Goal: Task Accomplishment & Management: Complete application form

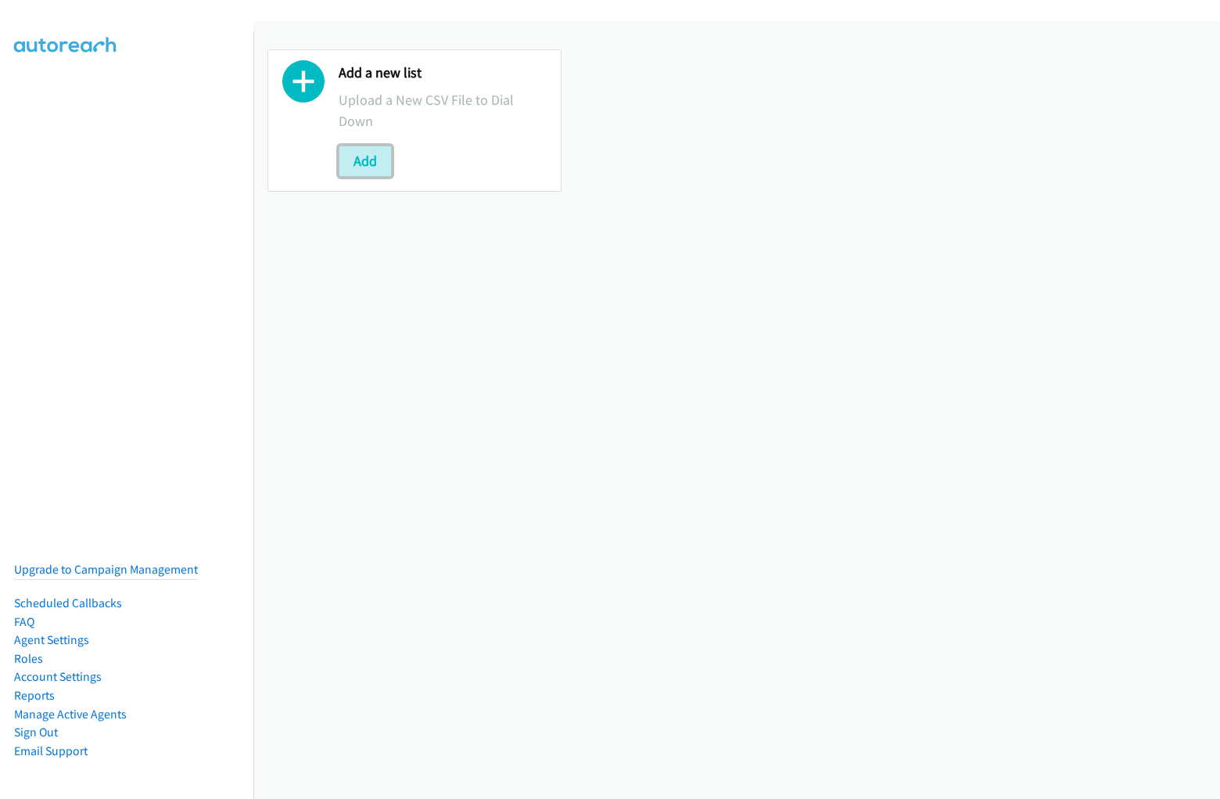
click at [365, 160] on button "Add" at bounding box center [365, 161] width 53 height 31
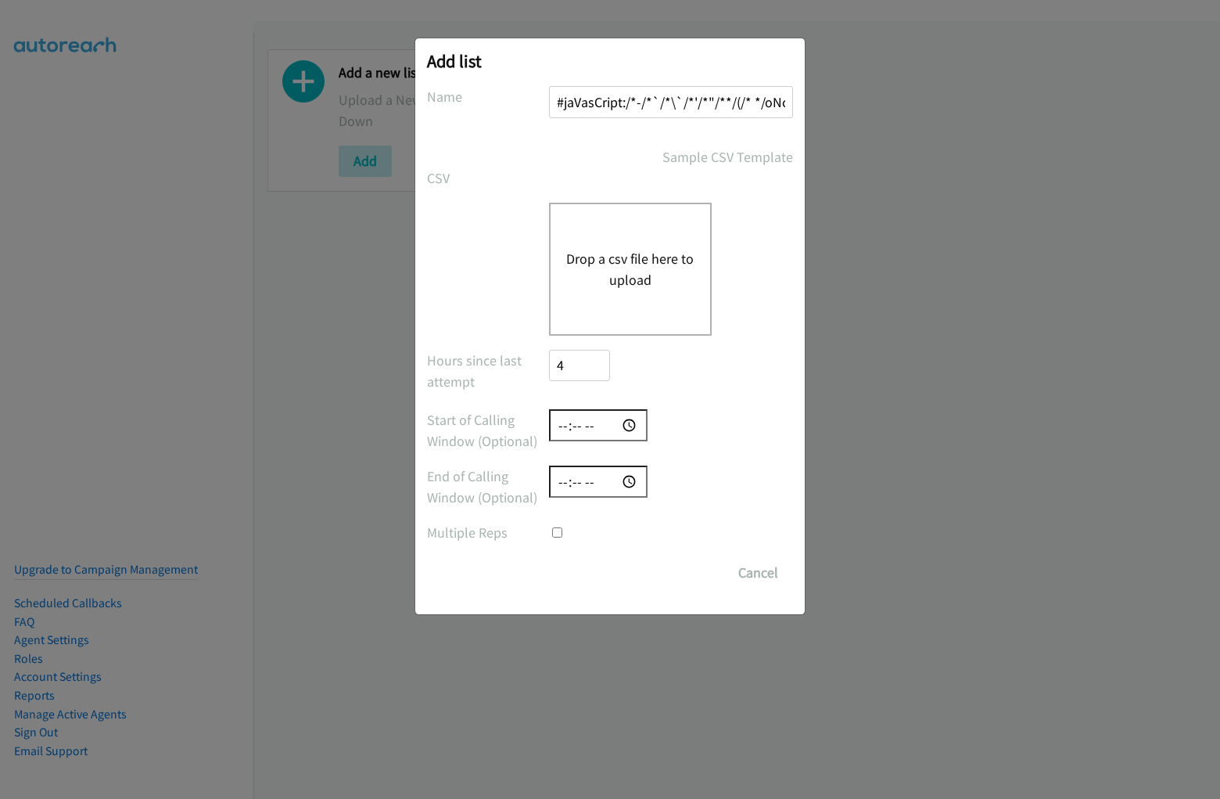
scroll to position [0, 693]
click at [670, 102] on input "#jaVasCript:/*-/*`/*\`/*'/*"/**/(/* */oNcliCk=alert(5397) )//%0D%0A%0d%0a//</st…" at bounding box center [671, 102] width 244 height 32
type input "#jaVasCript:/*-/*`/*\`/*'/*"/**/(/* */oNcliCk=alert(5397) )//%0D%0A%0d%0a//</st…"
type input "-4"
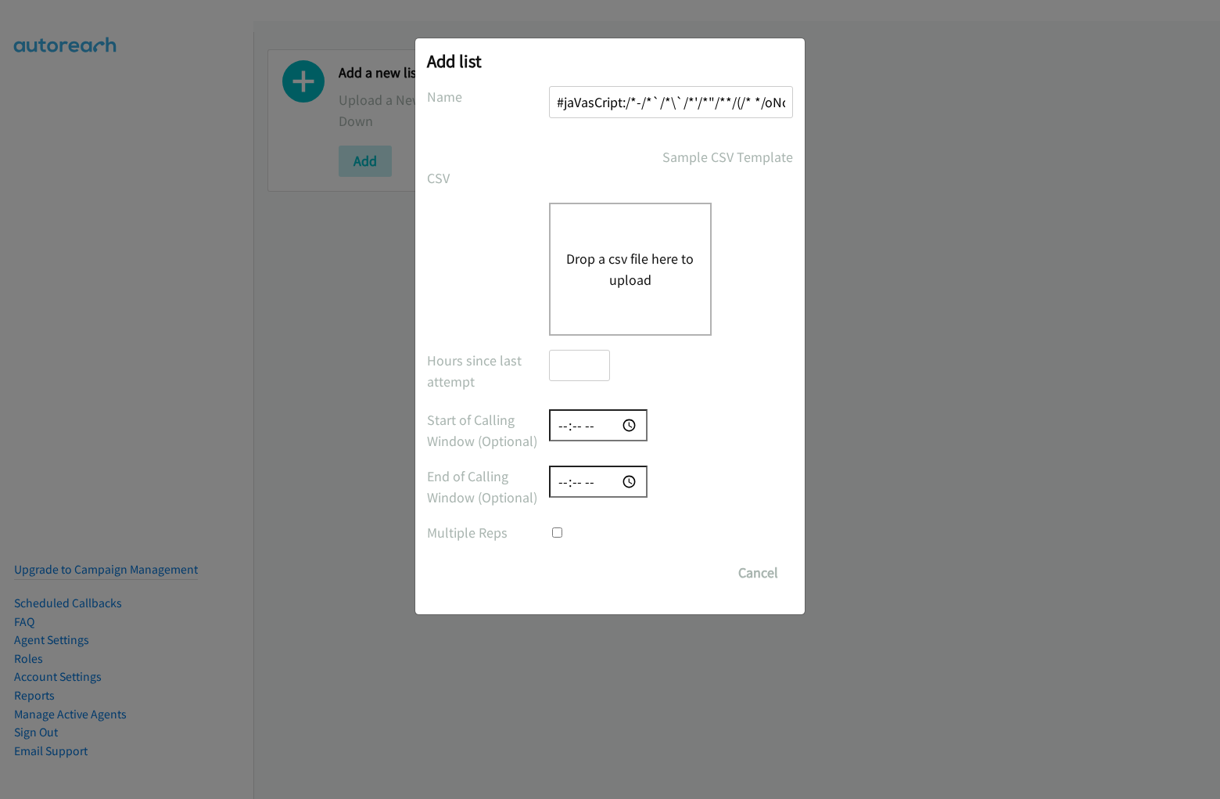
click at [579, 365] on input "number" at bounding box center [579, 366] width 61 height 32
click at [598, 425] on input "time" at bounding box center [598, 425] width 99 height 32
click at [598, 481] on input "time" at bounding box center [598, 481] width 99 height 32
click at [552, 527] on input "checkbox" at bounding box center [557, 532] width 10 height 10
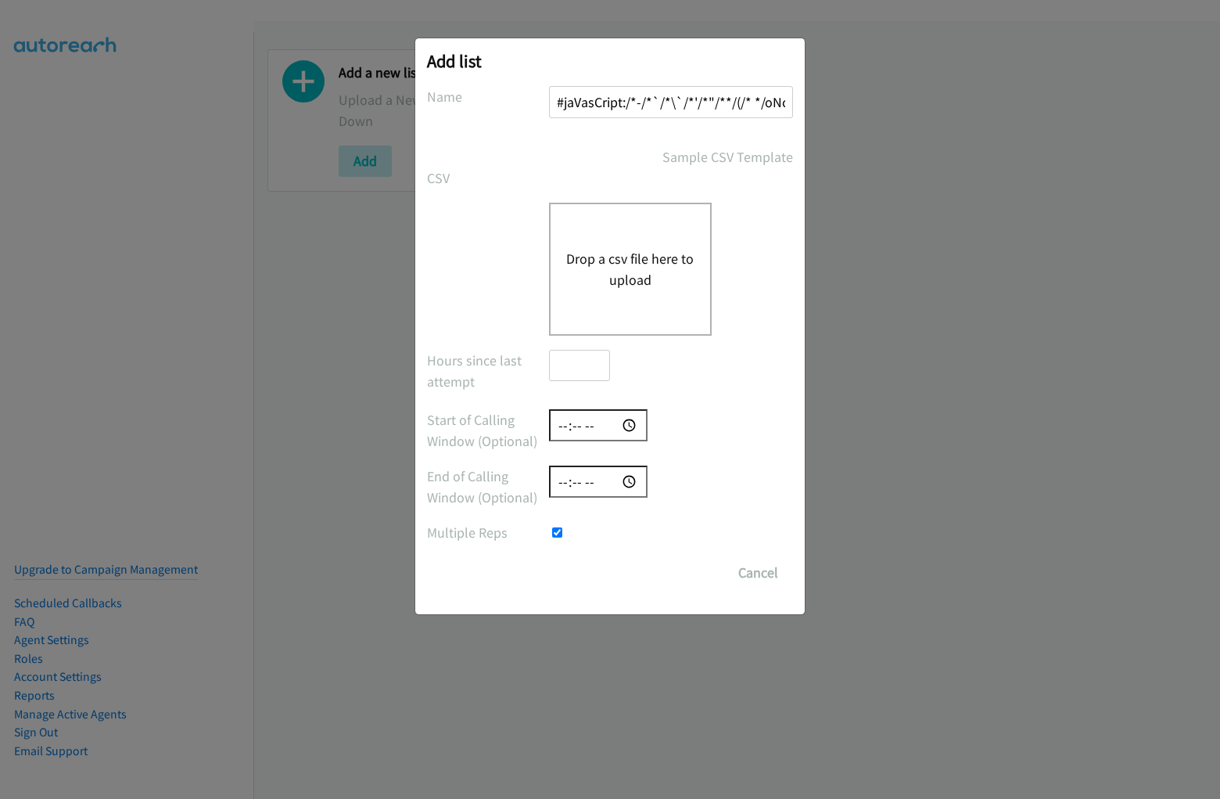
click at [552, 527] on input "checkbox" at bounding box center [557, 532] width 10 height 10
click at [557, 532] on input "checkbox" at bounding box center [557, 532] width 10 height 10
checkbox input "true"
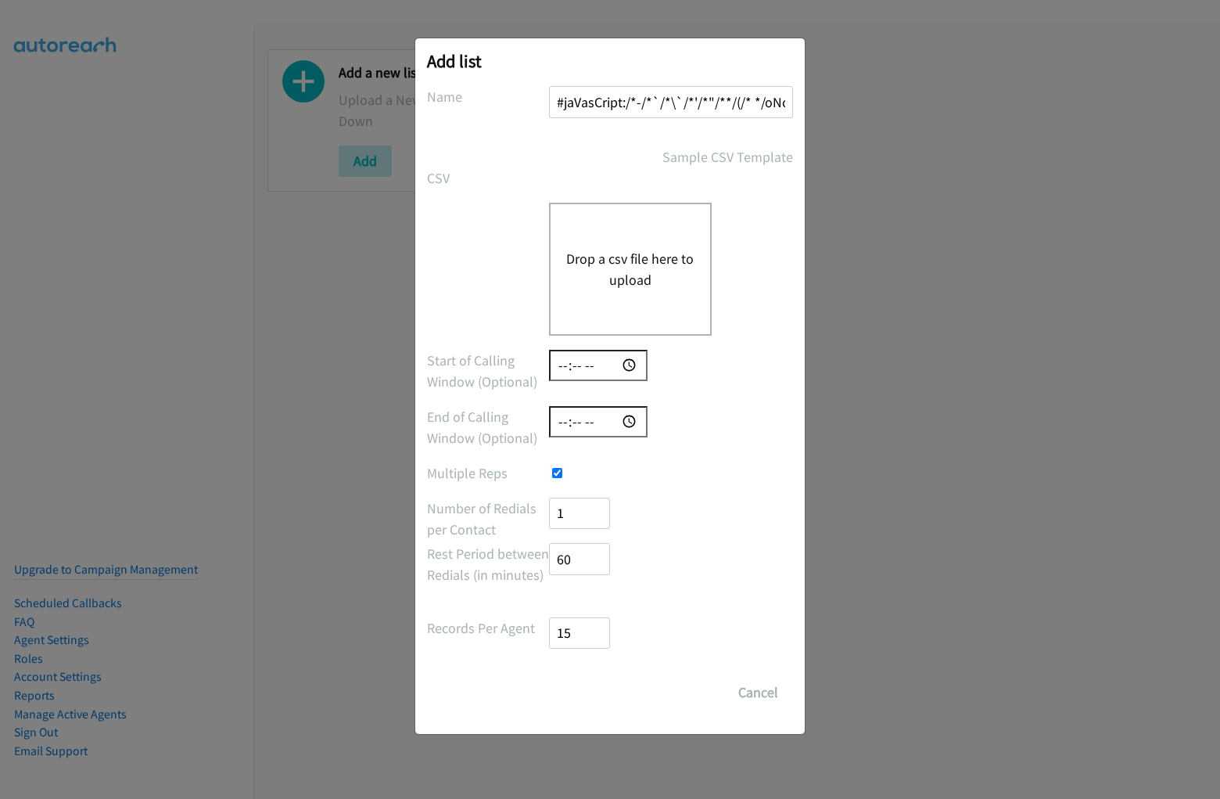
type input "-1"
click at [579, 512] on input "number" at bounding box center [579, 514] width 61 height 32
type input "-60"
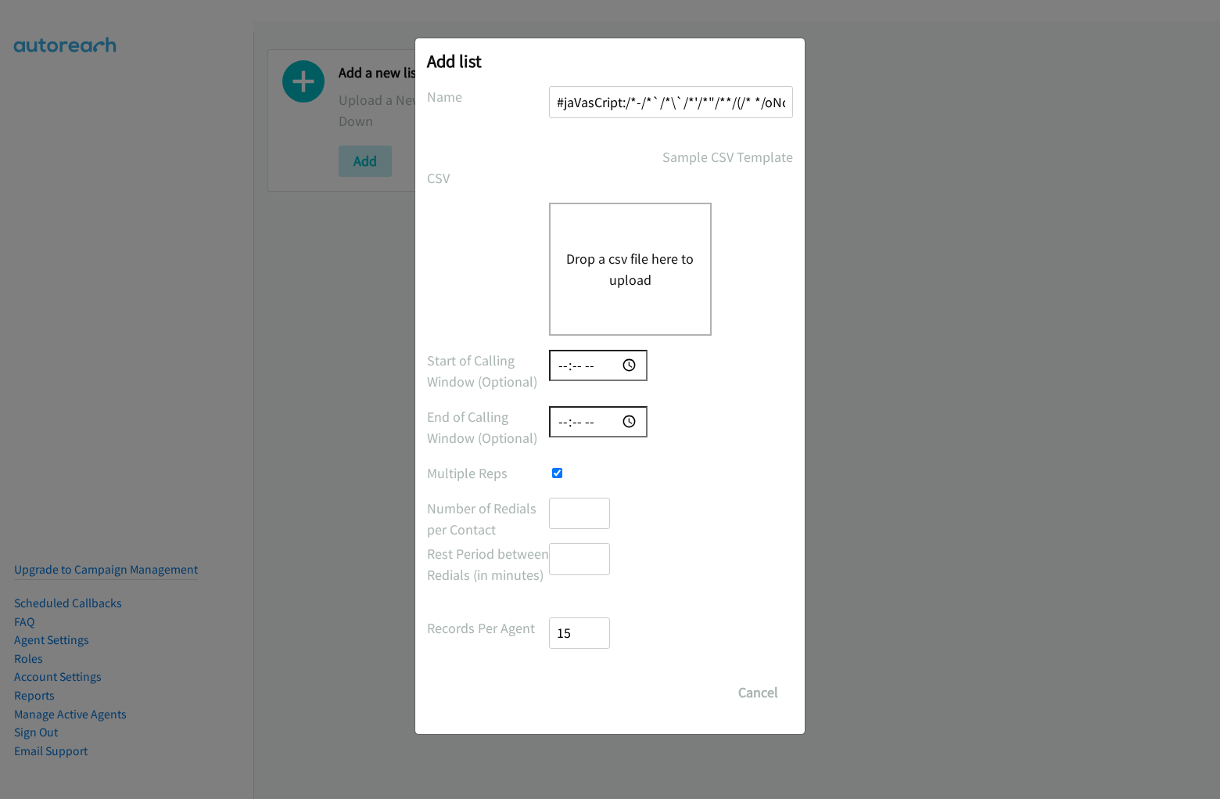
scroll to position [0, 76]
click at [579, 559] on input "number" at bounding box center [579, 559] width 61 height 32
type input "-15"
click at [579, 632] on input "number" at bounding box center [579, 633] width 61 height 32
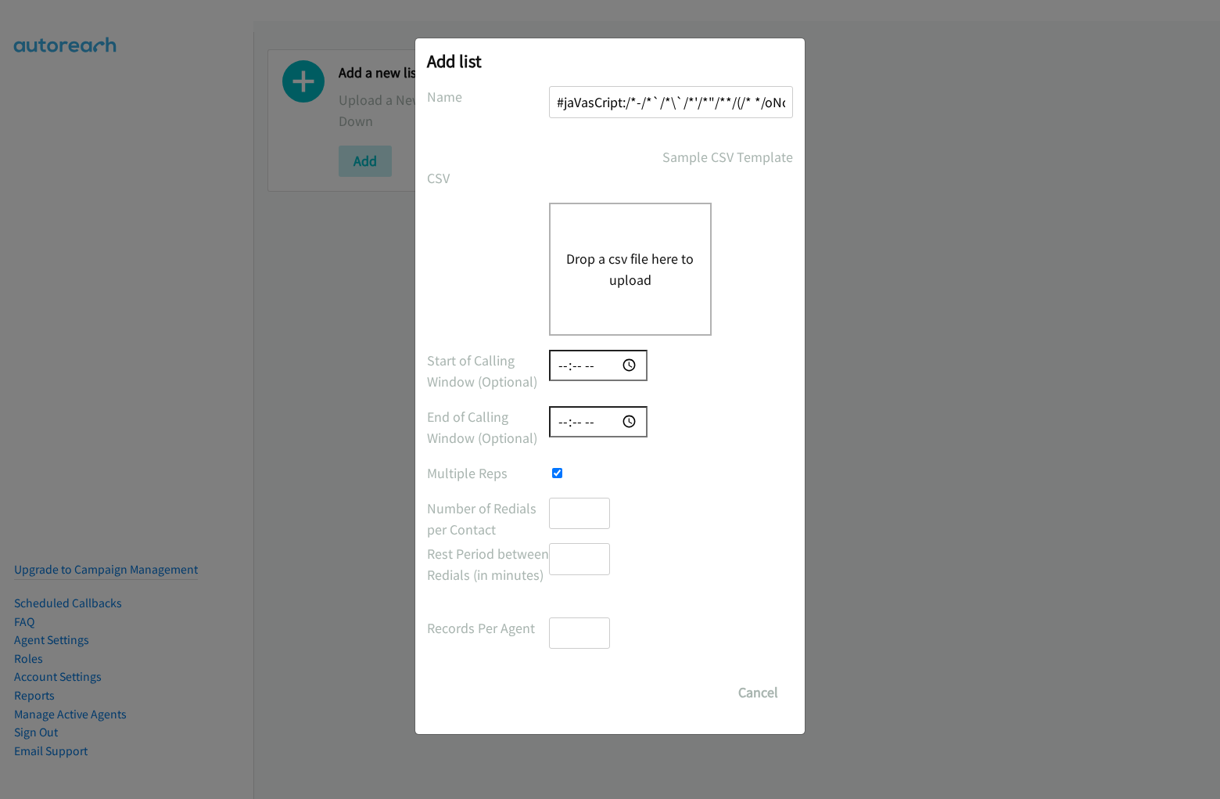
click at [549, 677] on input "Save List" at bounding box center [564, 685] width 30 height 16
click at [630, 268] on button "Drop a csv file here to upload" at bounding box center [630, 269] width 128 height 42
click at [758, 692] on button "Cancel" at bounding box center [759, 692] width 70 height 31
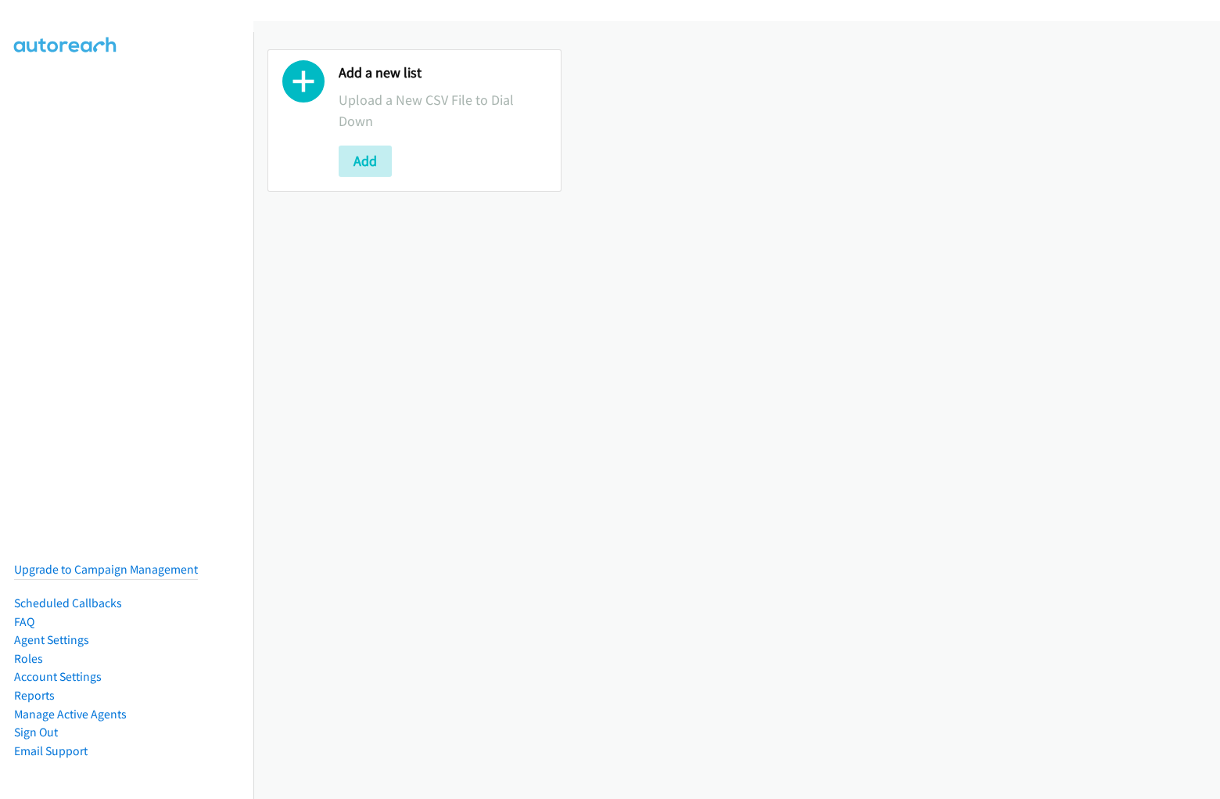
click at [610, 49] on div "Add a new list Upload a New CSV File to Dial Down Add" at bounding box center [736, 120] width 967 height 171
click at [737, 410] on div "Add a new list Upload a New CSV File to Dial Down Add" at bounding box center [736, 410] width 967 height 778
click at [731, 120] on div "Add a new list Upload a New CSV File to Dial Down Add" at bounding box center [736, 120] width 967 height 171
click at [412, 120] on p "Upload a New CSV File to Dial Down" at bounding box center [443, 110] width 208 height 42
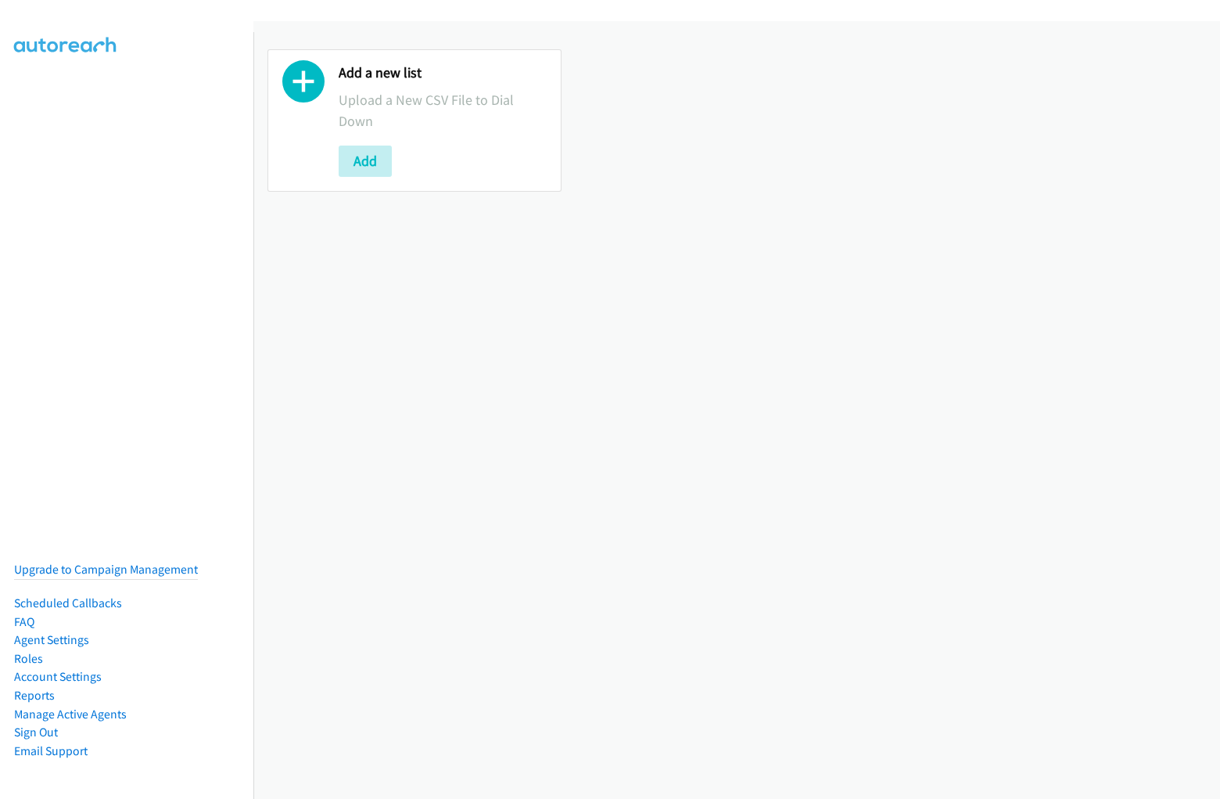
click at [412, 120] on p "Upload a New CSV File to Dial Down" at bounding box center [443, 110] width 208 height 42
click at [304, 120] on div at bounding box center [303, 120] width 42 height 113
click at [440, 120] on p "Upload a New CSV File to Dial Down" at bounding box center [443, 110] width 208 height 42
click at [440, 160] on div "Add" at bounding box center [443, 161] width 208 height 31
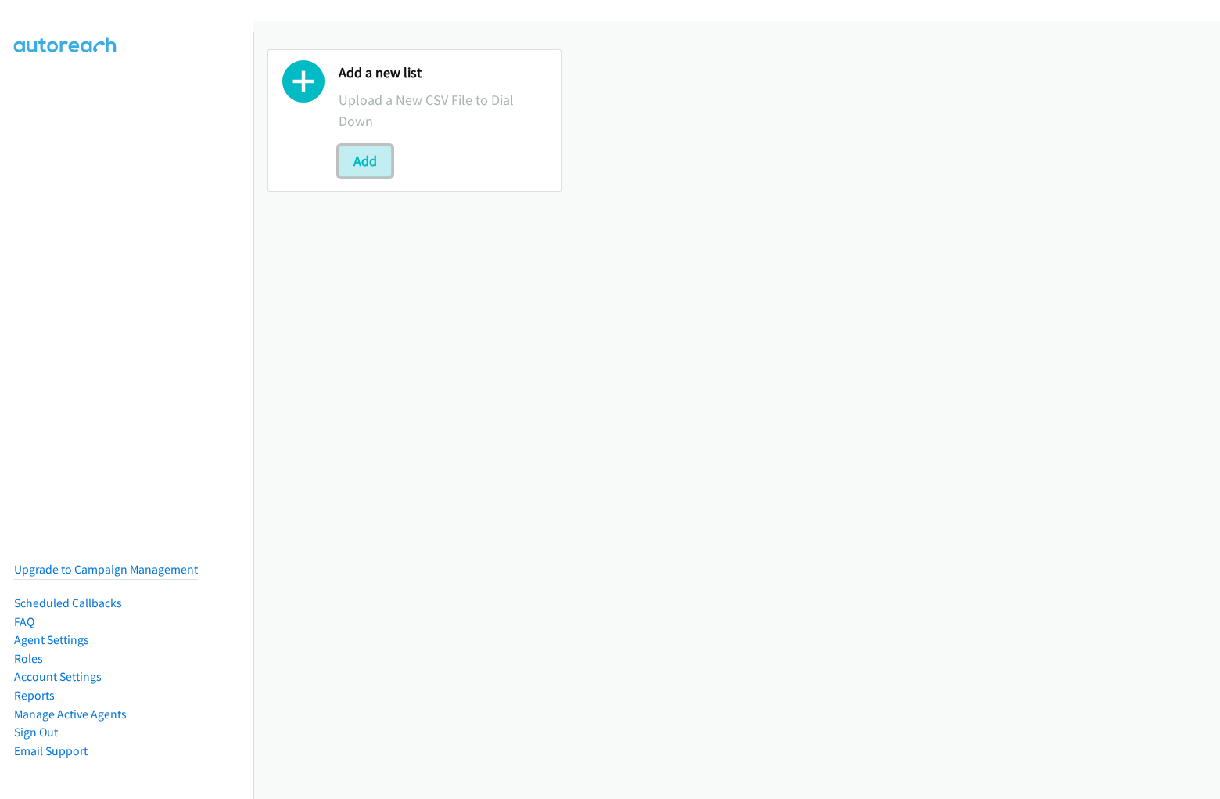
click at [365, 160] on button "Add" at bounding box center [365, 161] width 53 height 31
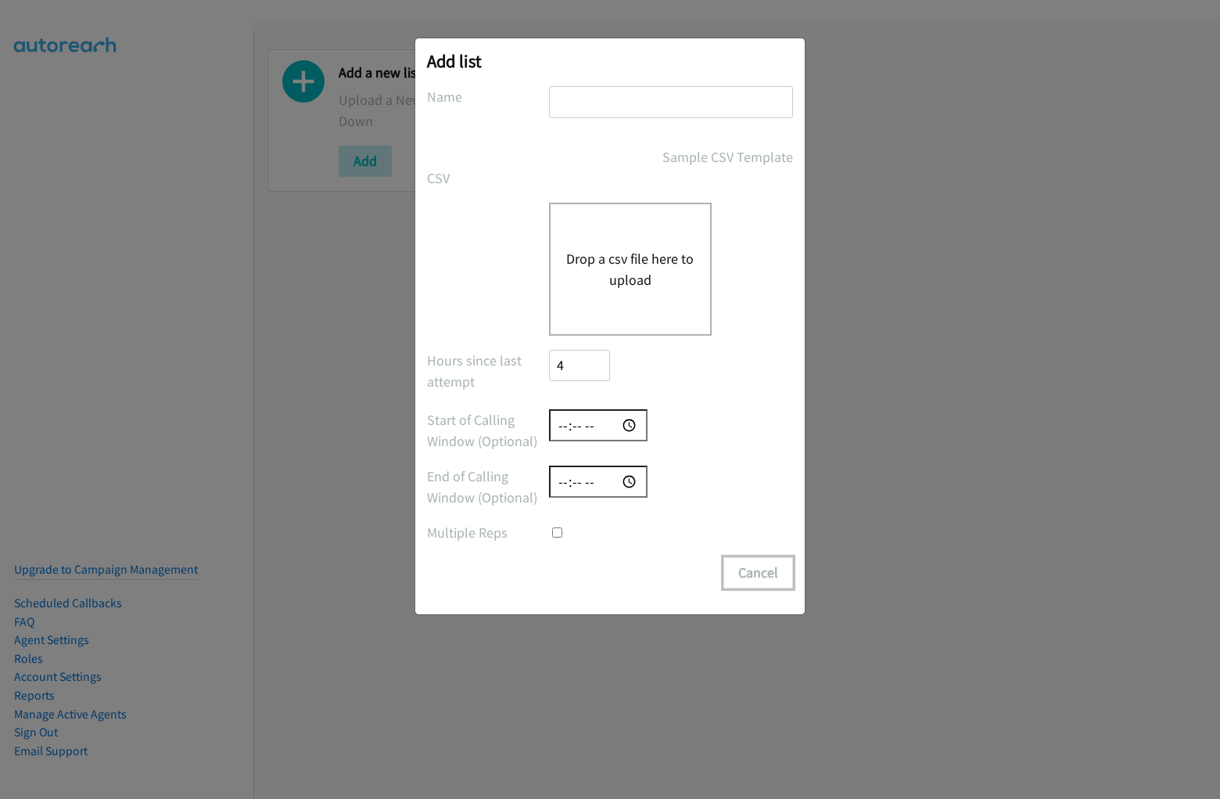
click at [758, 573] on button "Cancel" at bounding box center [759, 572] width 70 height 31
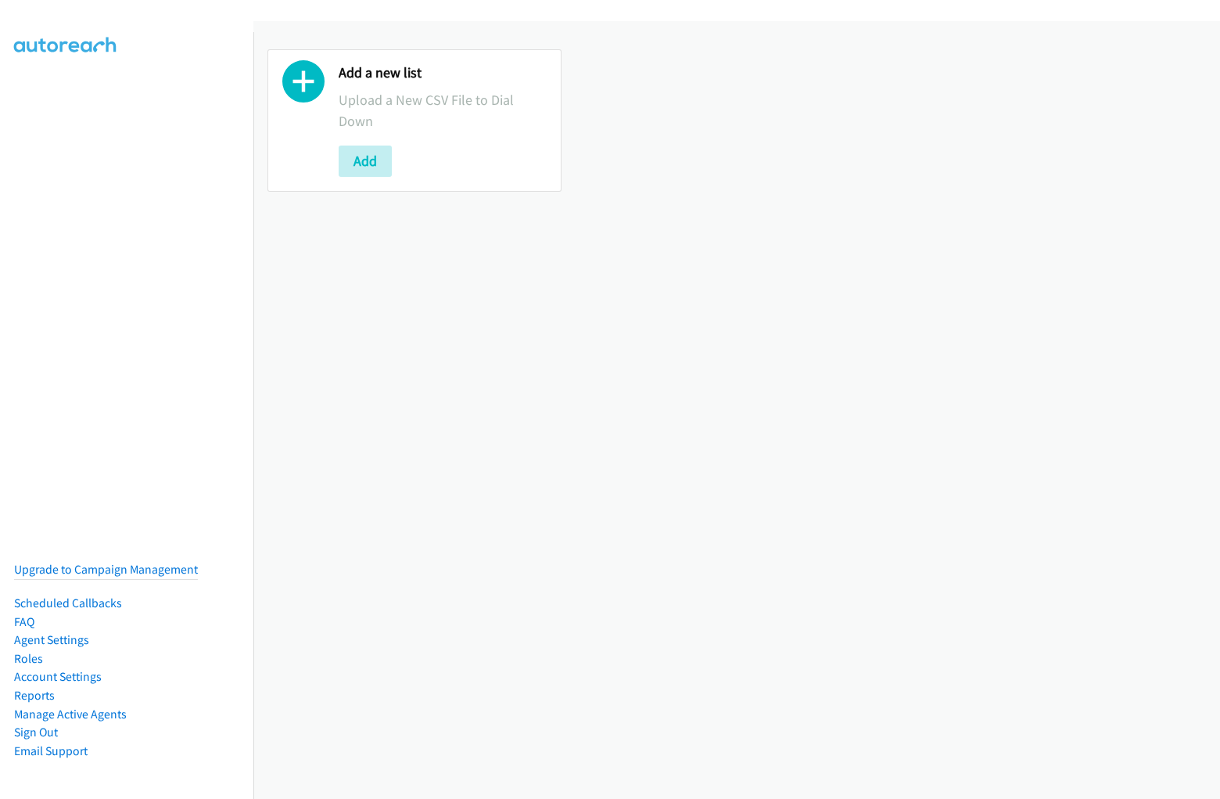
click at [610, 49] on div "Add a new list Upload a New CSV File to Dial Down Add" at bounding box center [736, 120] width 967 height 171
click at [737, 410] on div "Add a new list Upload a New CSV File to Dial Down Add" at bounding box center [736, 410] width 967 height 778
click at [731, 120] on div "Add a new list Upload a New CSV File to Dial Down Add" at bounding box center [736, 120] width 967 height 171
click at [412, 120] on p "Upload a New CSV File to Dial Down" at bounding box center [443, 110] width 208 height 42
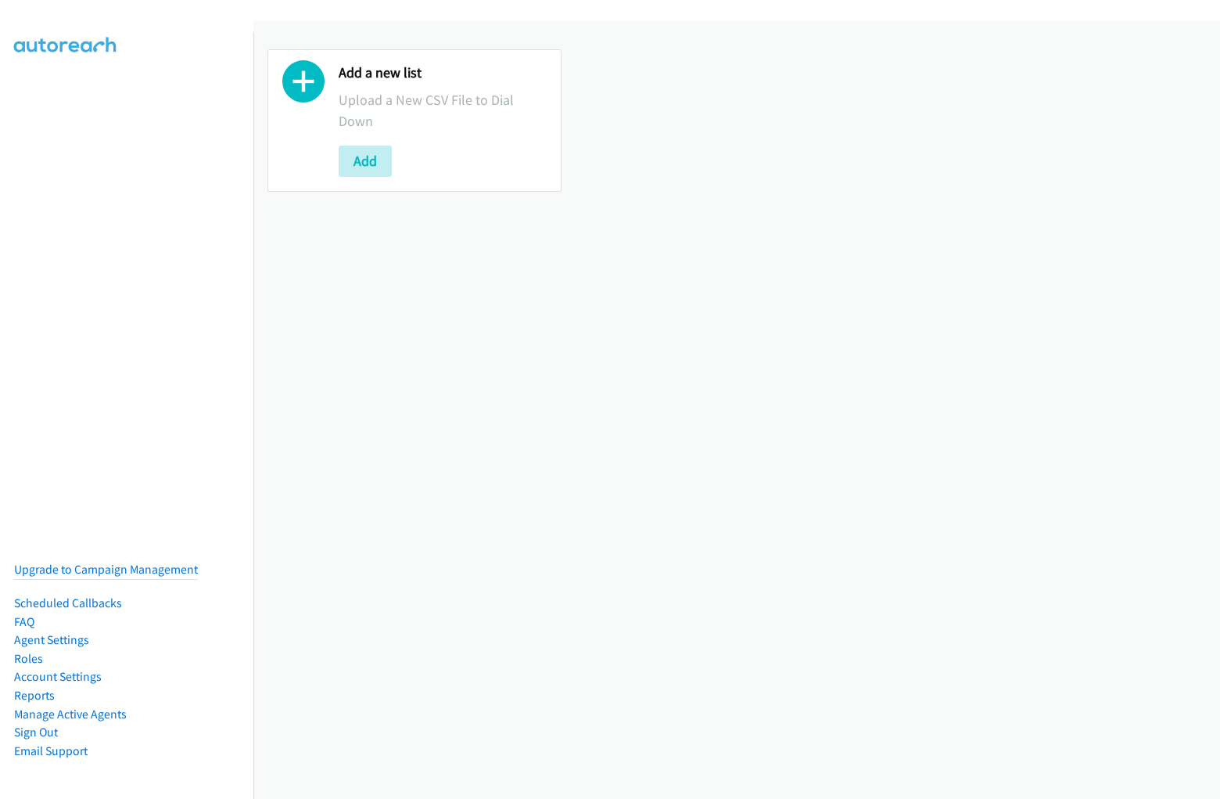
click at [412, 120] on p "Upload a New CSV File to Dial Down" at bounding box center [443, 110] width 208 height 42
click at [304, 120] on div at bounding box center [303, 120] width 42 height 113
click at [440, 120] on p "Upload a New CSV File to Dial Down" at bounding box center [443, 110] width 208 height 42
click at [440, 160] on div "Add" at bounding box center [443, 161] width 208 height 31
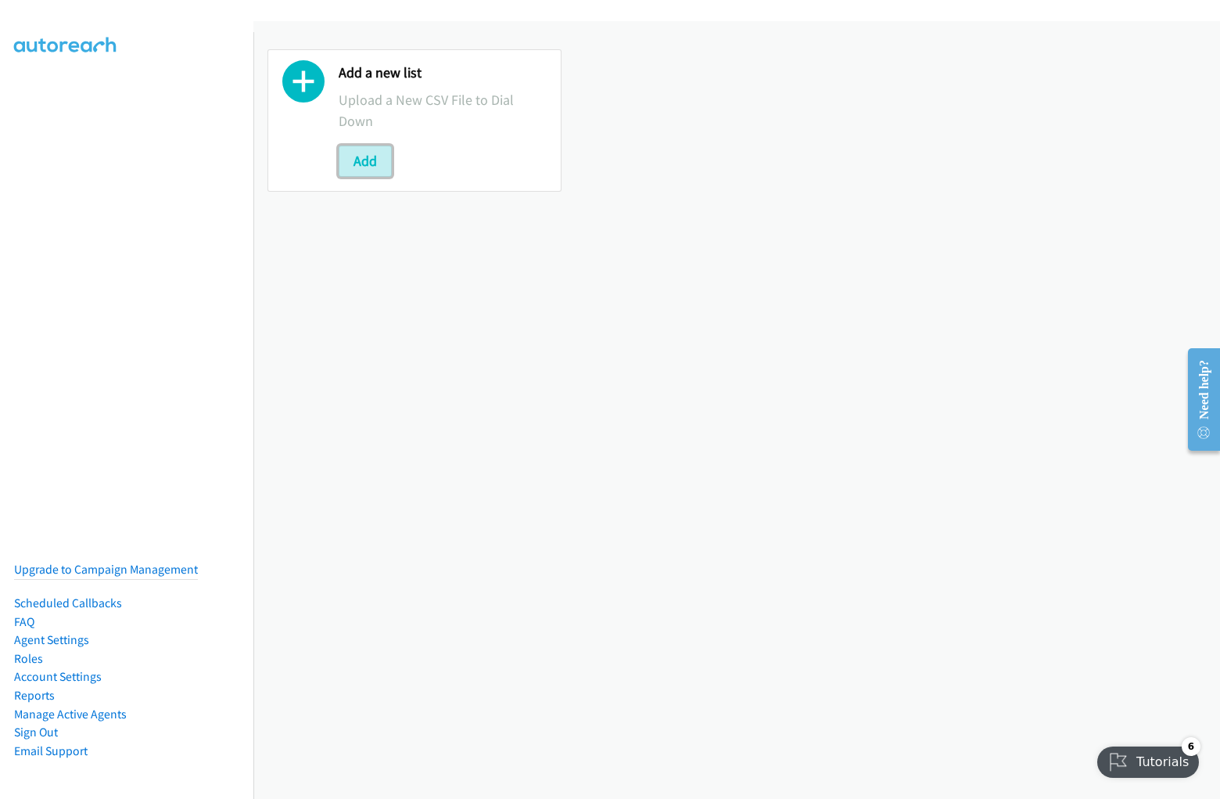
click at [365, 160] on button "Add" at bounding box center [365, 161] width 53 height 31
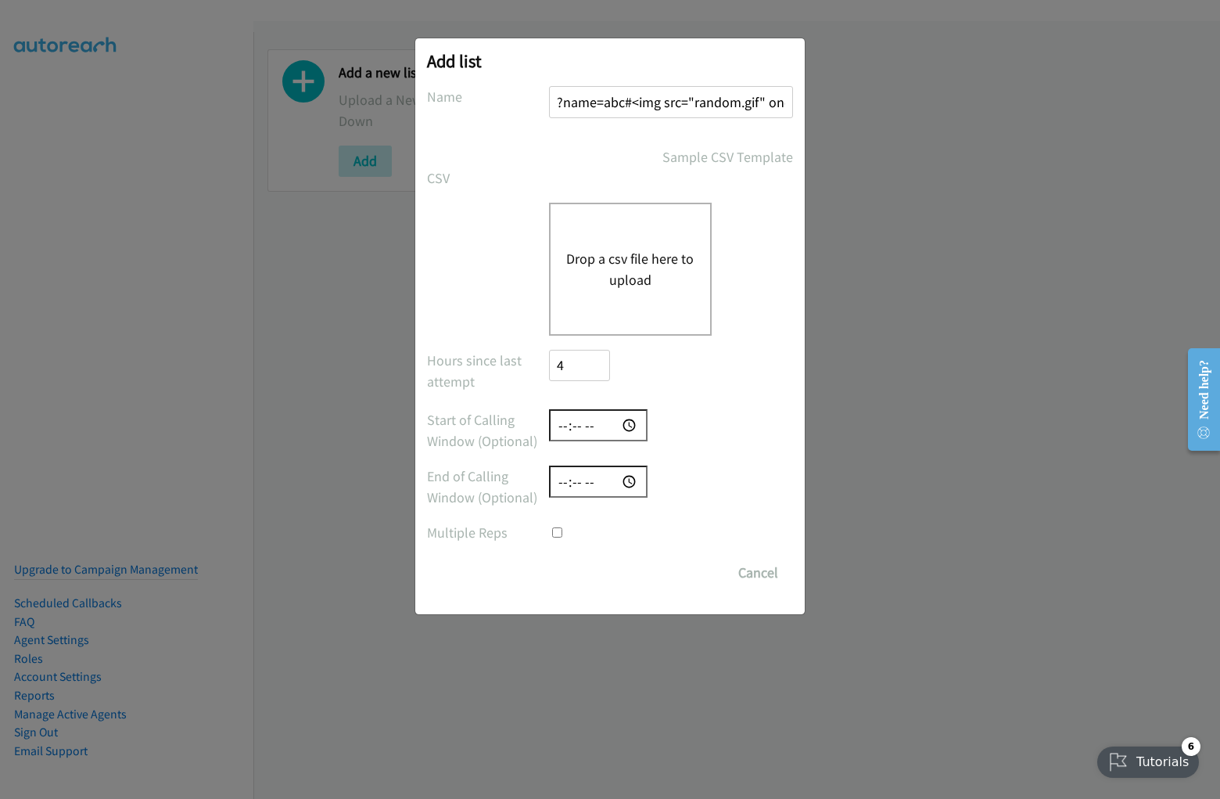
scroll to position [0, 104]
click at [670, 102] on input "?name=abc#<img src="random.gif" onerror=alert(5397)>" at bounding box center [671, 102] width 244 height 32
type input "?name=abc#<img src="random.gif" onerror=alert(5397)>"
click at [579, 365] on input "number" at bounding box center [579, 366] width 61 height 32
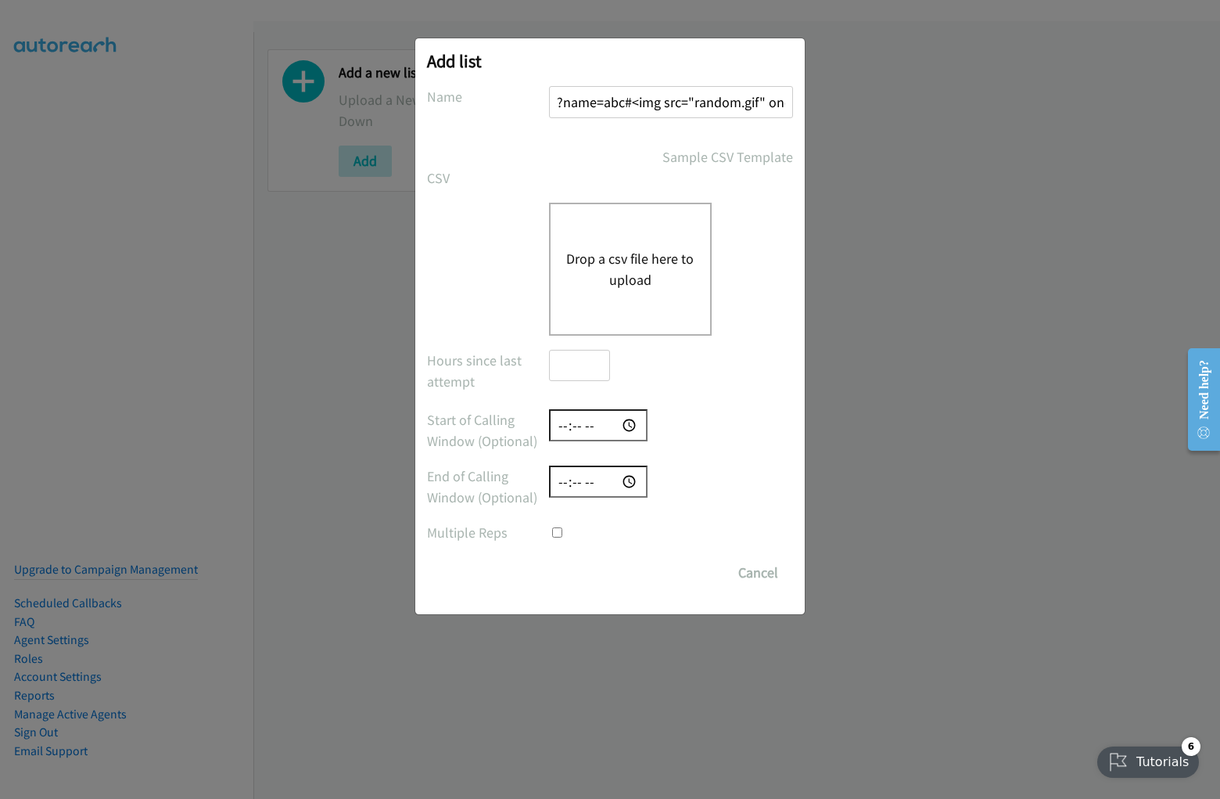
scroll to position [0, 0]
click at [598, 425] on input "time" at bounding box center [598, 425] width 99 height 32
click at [598, 481] on input "time" at bounding box center [598, 481] width 99 height 32
click at [552, 527] on input "checkbox" at bounding box center [557, 532] width 10 height 10
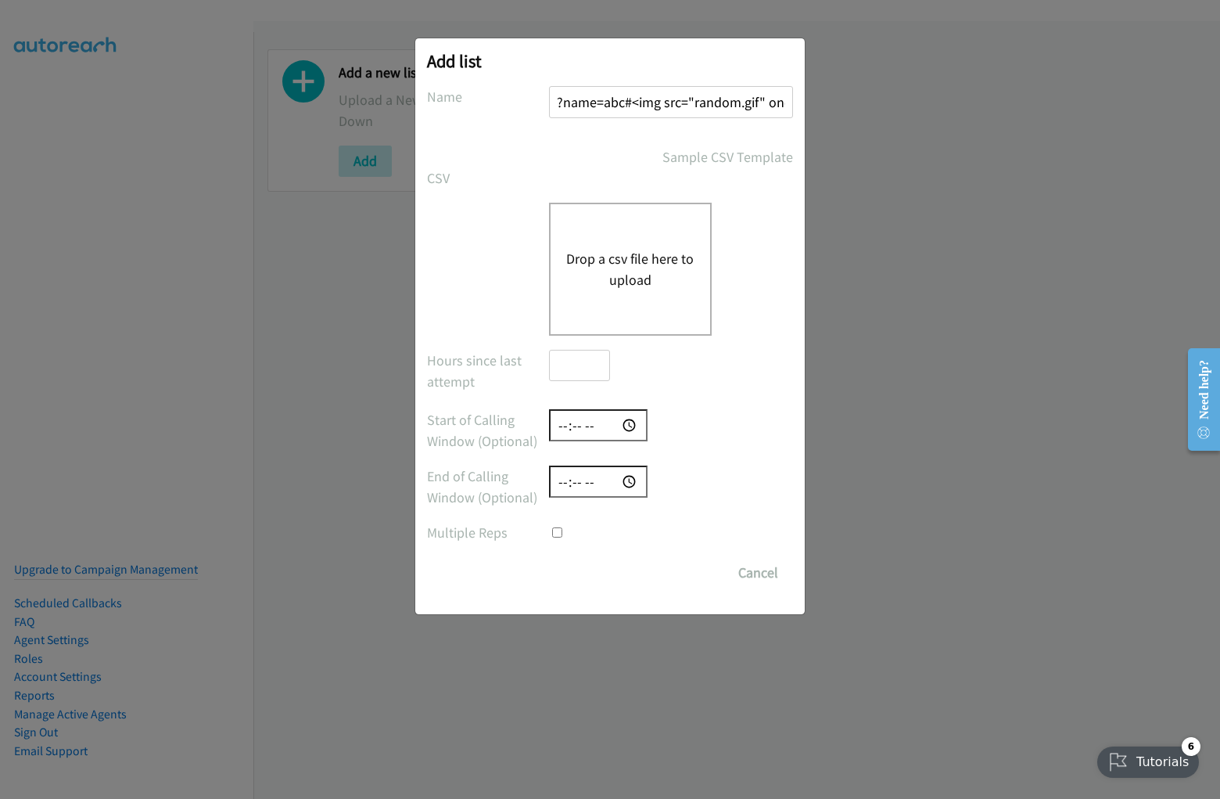
click at [557, 532] on input "checkbox" at bounding box center [557, 532] width 10 height 10
checkbox input "true"
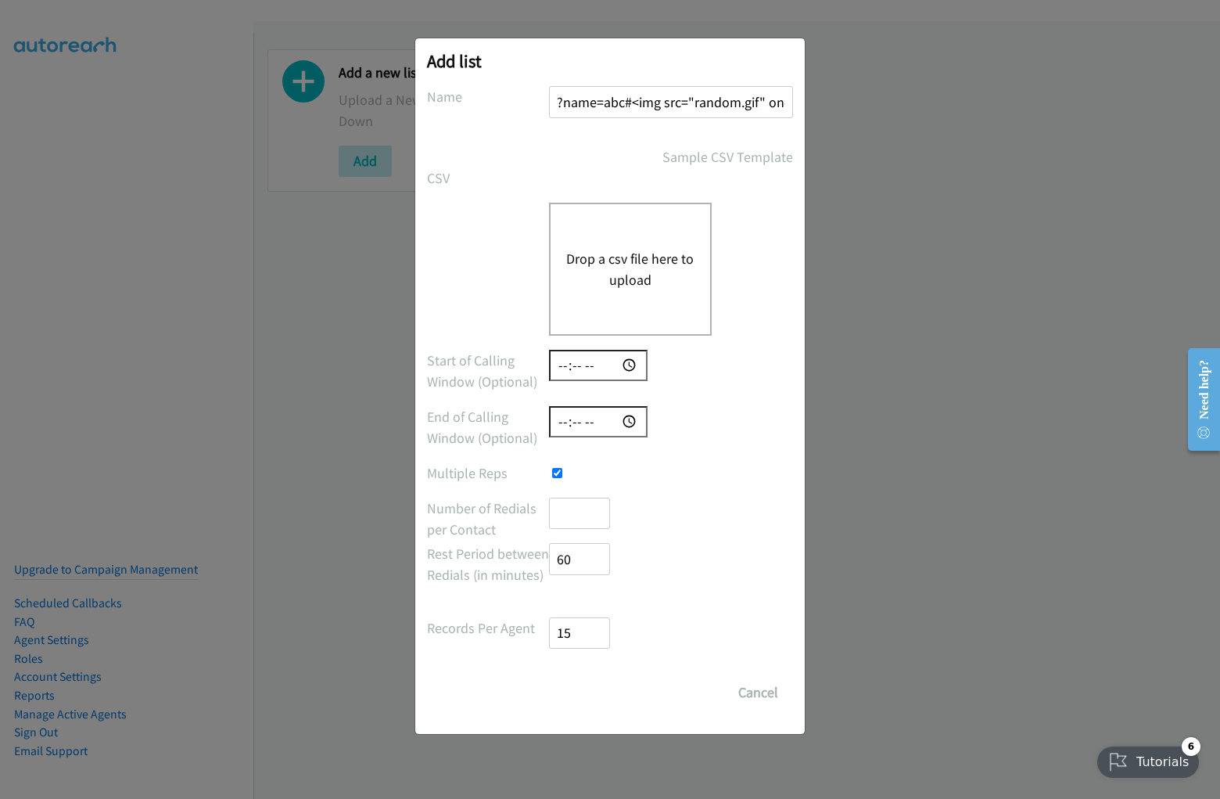
scroll to position [0, 2]
click at [579, 512] on input "number" at bounding box center [579, 514] width 61 height 32
click at [579, 559] on input "number" at bounding box center [579, 559] width 61 height 32
click at [579, 632] on input "number" at bounding box center [579, 633] width 61 height 32
click at [549, 677] on input "Save List" at bounding box center [564, 685] width 30 height 16
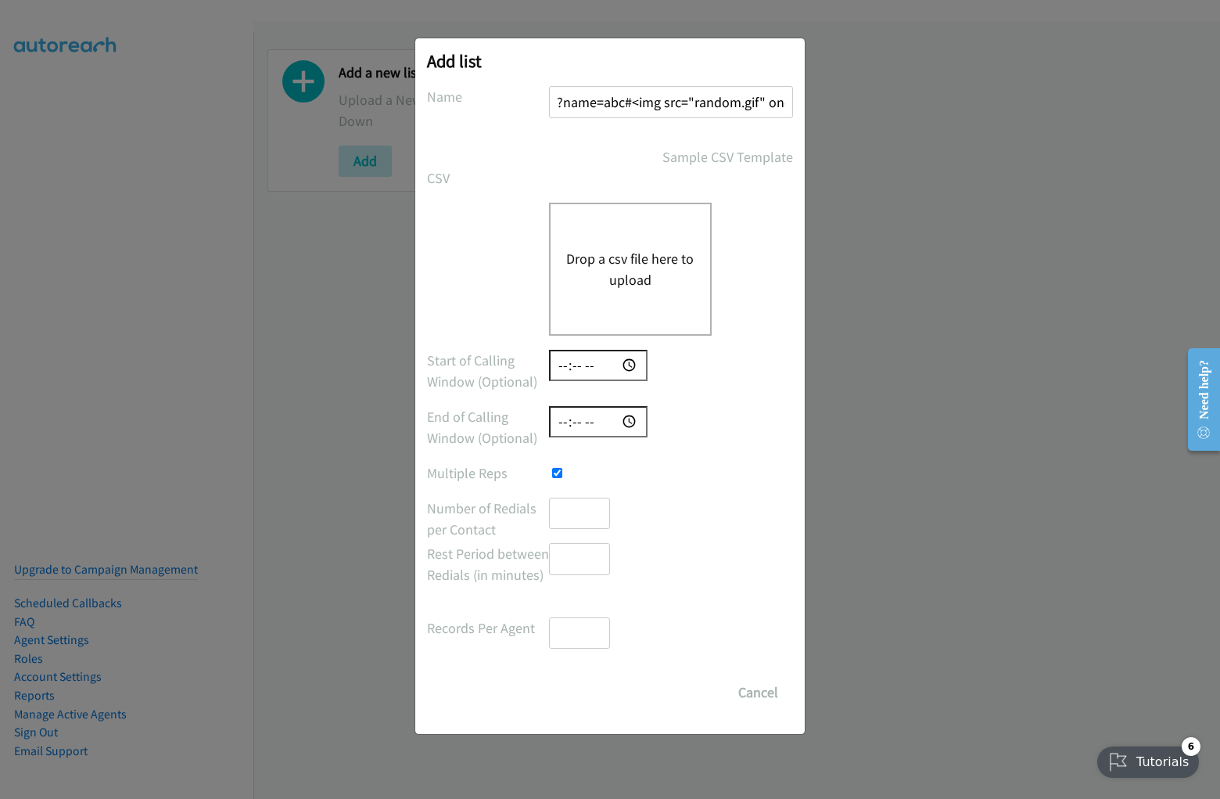
scroll to position [7, 8]
click at [630, 268] on button "Drop a csv file here to upload" at bounding box center [630, 269] width 128 height 42
click at [758, 692] on button "Cancel" at bounding box center [759, 692] width 70 height 31
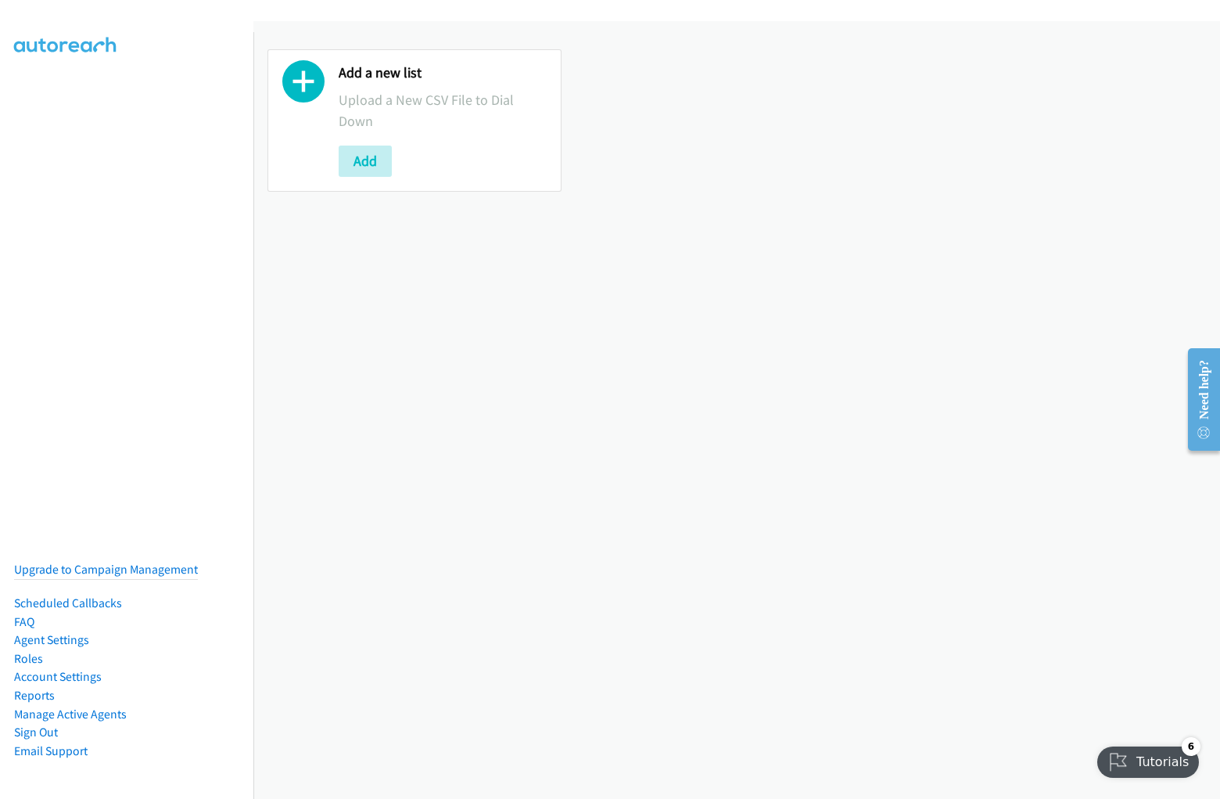
click at [610, 49] on div "Add a new list Upload a New CSV File to Dial Down Add" at bounding box center [736, 120] width 967 height 171
click at [737, 410] on div "Add a new list Upload a New CSV File to Dial Down Add" at bounding box center [736, 410] width 967 height 778
click at [731, 120] on div "Add a new list Upload a New CSV File to Dial Down Add" at bounding box center [736, 120] width 967 height 171
click at [412, 120] on p "Upload a New CSV File to Dial Down" at bounding box center [443, 110] width 208 height 42
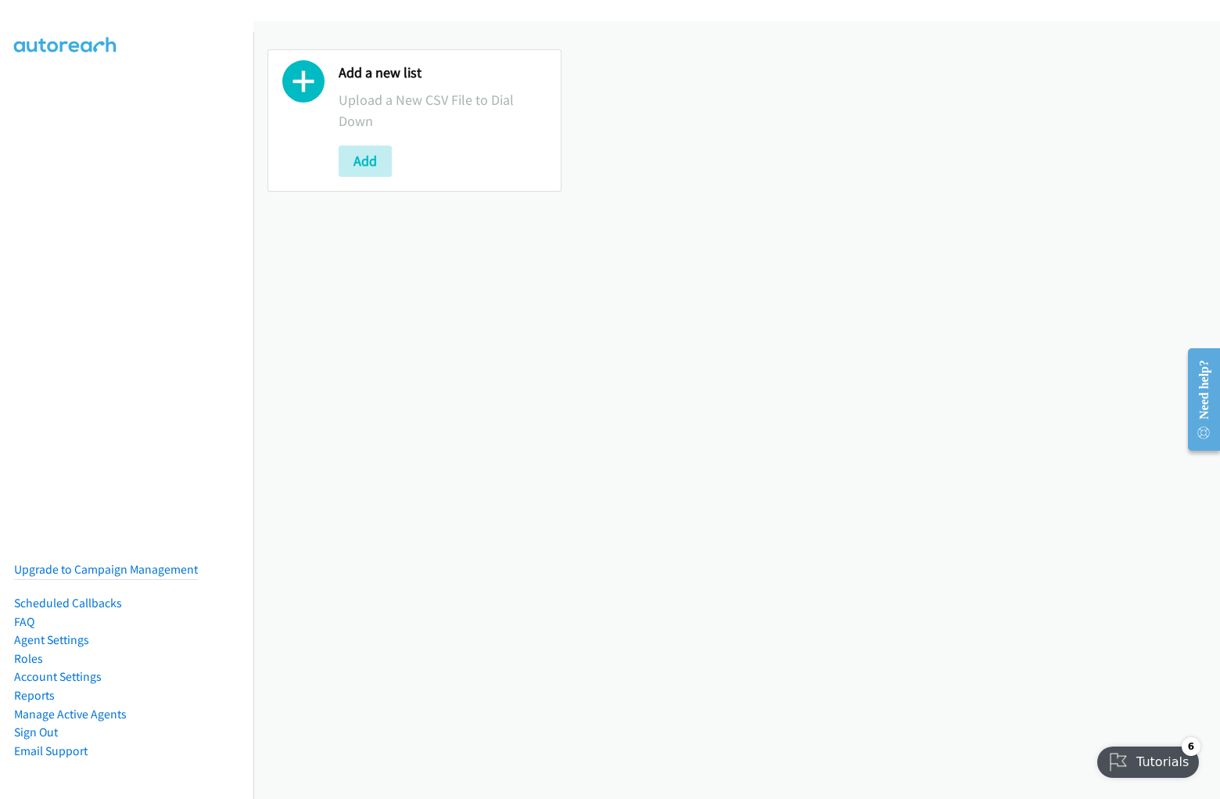
click at [412, 120] on p "Upload a New CSV File to Dial Down" at bounding box center [443, 110] width 208 height 42
click at [304, 120] on div at bounding box center [303, 120] width 42 height 113
click at [440, 120] on p "Upload a New CSV File to Dial Down" at bounding box center [443, 110] width 208 height 42
click at [440, 160] on div "Add" at bounding box center [443, 161] width 208 height 31
